Goal: Transaction & Acquisition: Purchase product/service

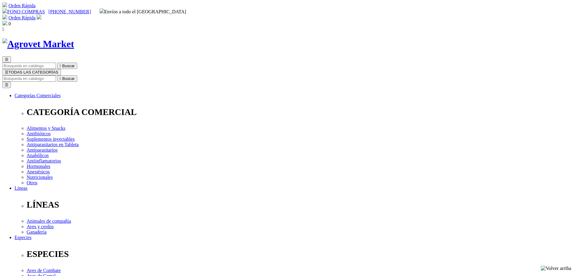
drag, startPoint x: 293, startPoint y: 78, endPoint x: 404, endPoint y: 78, distance: 111.1
copy h1 "Cani-Tabs® Immunity & Allergies"
